Goal: Transaction & Acquisition: Purchase product/service

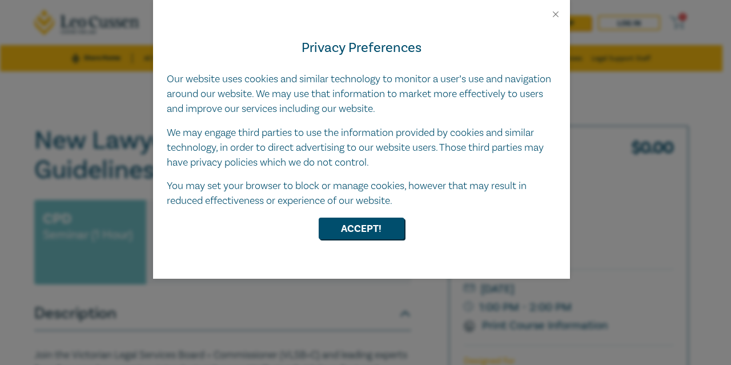
click at [353, 243] on div "Privacy Preferences Our website uses cookies and similar technology to monitor …" at bounding box center [361, 148] width 417 height 259
click at [354, 230] on button "Accept!" at bounding box center [362, 229] width 86 height 22
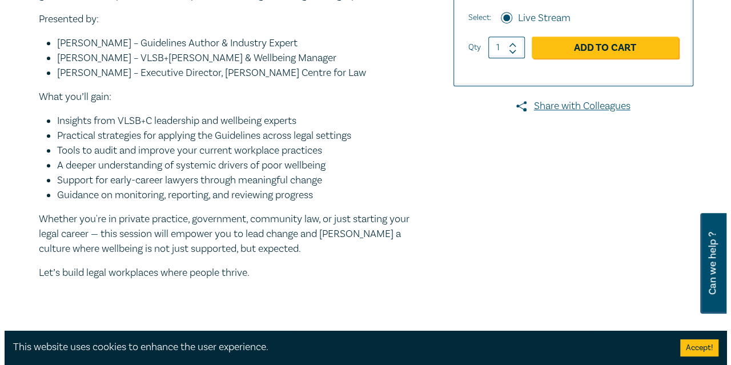
scroll to position [405, 0]
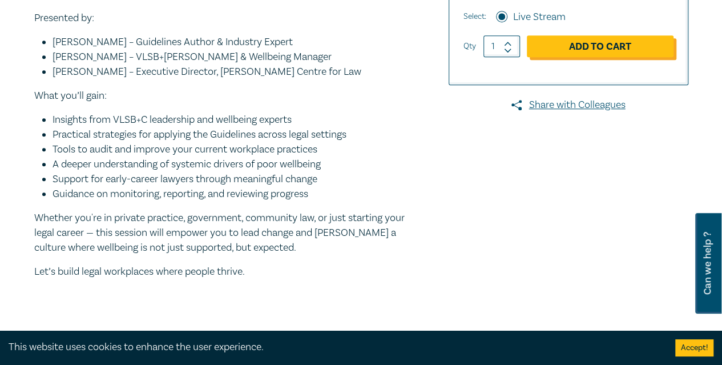
click at [610, 45] on link "Add to Cart" at bounding box center [600, 46] width 147 height 22
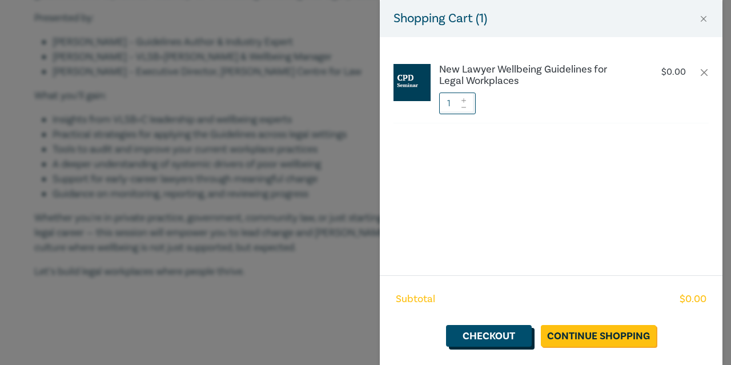
click at [500, 340] on link "Checkout" at bounding box center [489, 336] width 86 height 22
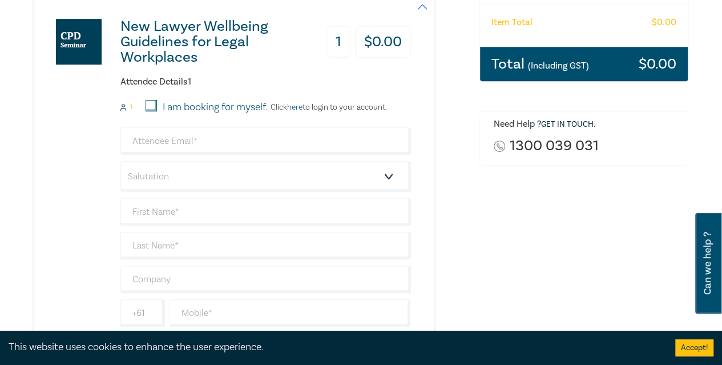
scroll to position [235, 0]
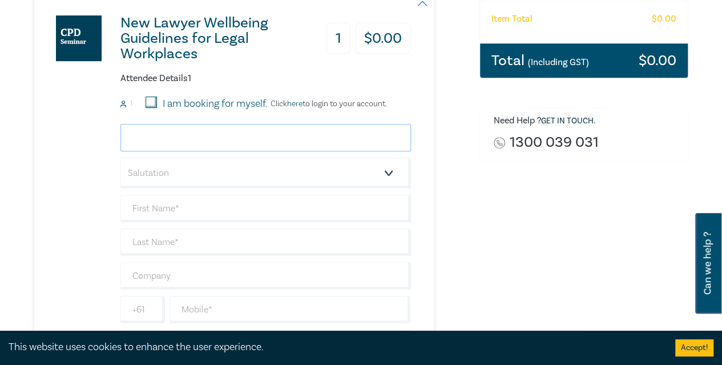
click at [276, 132] on input "email" at bounding box center [265, 137] width 291 height 27
type input "heather.bathe@maddocks.com.au"
type input "[PERSON_NAME]"
type input "Bathe"
type input "[GEOGRAPHIC_DATA]"
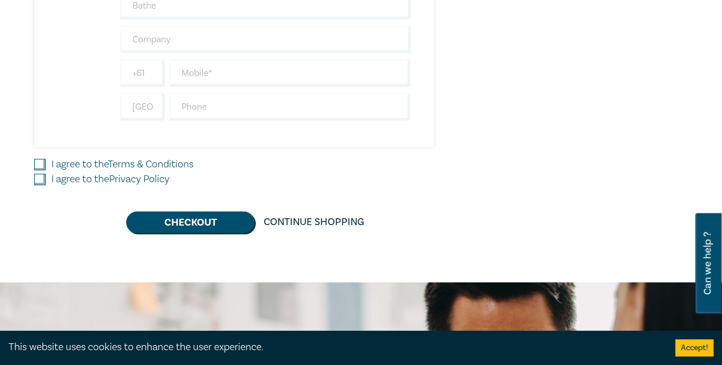
scroll to position [467, 0]
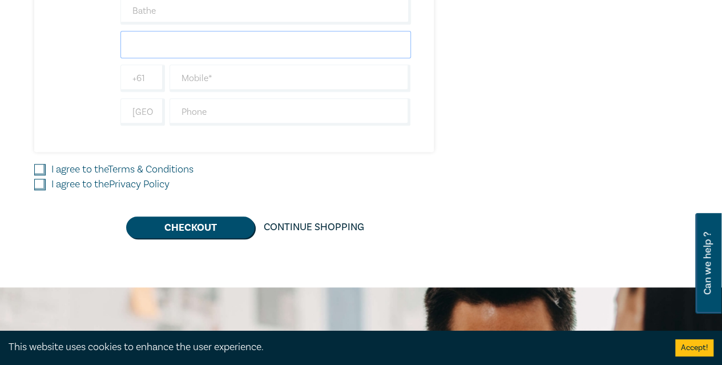
click at [254, 41] on input "text" at bounding box center [265, 44] width 291 height 27
type input "Maddocks"
click at [208, 83] on input "text" at bounding box center [291, 78] width 242 height 27
drag, startPoint x: 345, startPoint y: 329, endPoint x: 360, endPoint y: 359, distance: 33.2
click at [360, 359] on div "1 $ 0.00 Store Home About us Program sign up Log in 1 Store Home All Programs C…" at bounding box center [361, 307] width 722 height 1549
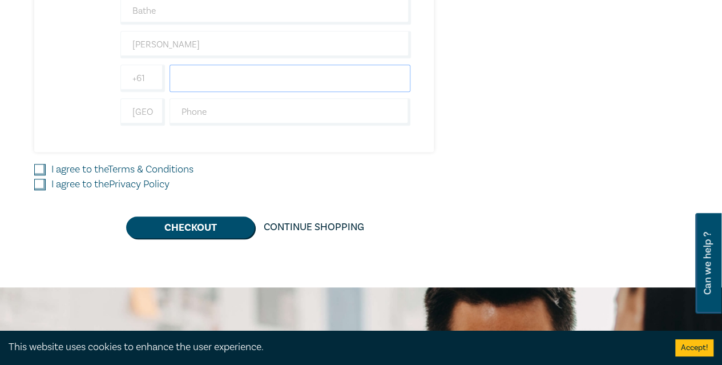
click at [236, 69] on input "text" at bounding box center [291, 78] width 242 height 27
paste input "+61 2 9291 6128"
type input "+61 2 9291 6128"
click at [42, 167] on input "I agree to the Terms & Conditions" at bounding box center [39, 169] width 11 height 11
checkbox input "true"
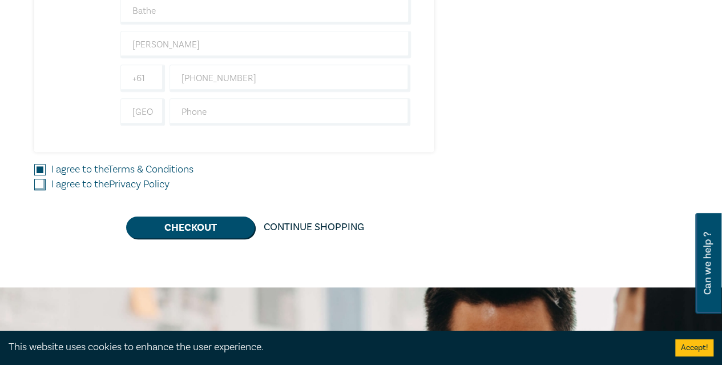
click at [42, 179] on input "I agree to the Privacy Policy" at bounding box center [39, 184] width 11 height 11
checkbox input "true"
click at [178, 219] on button "Checkout" at bounding box center [190, 227] width 128 height 22
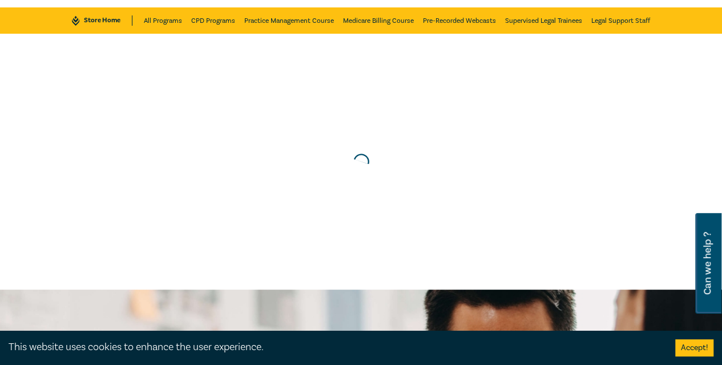
scroll to position [0, 0]
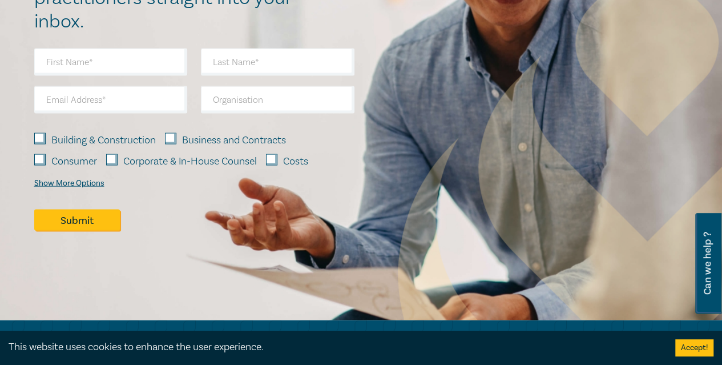
scroll to position [1082, 0]
